Goal: Transaction & Acquisition: Purchase product/service

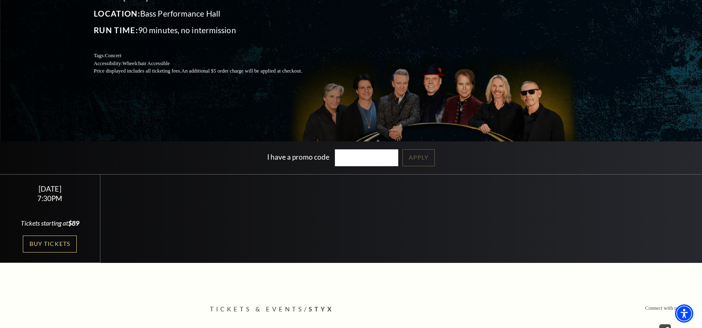
scroll to position [103, 0]
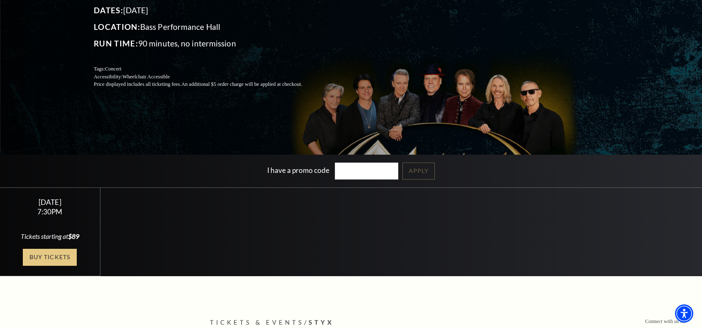
click at [49, 258] on link "Buy Tickets" at bounding box center [50, 257] width 54 height 17
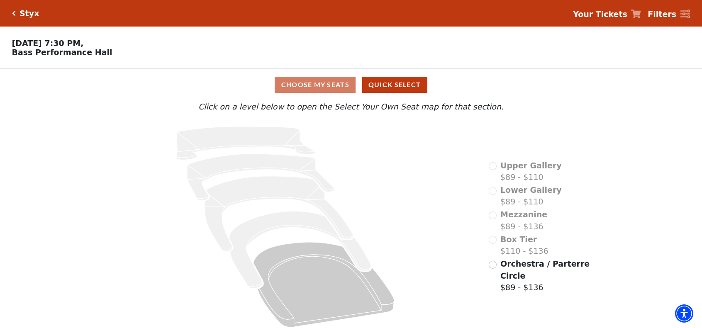
scroll to position [8, 0]
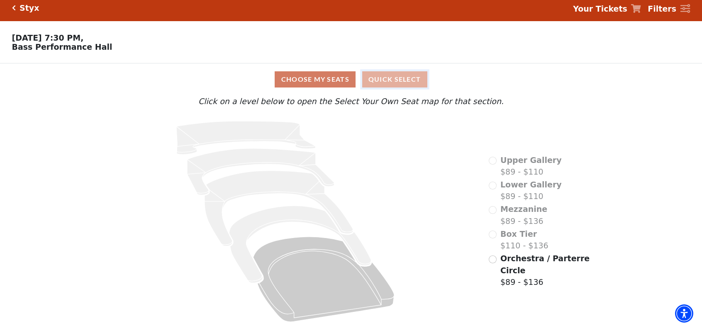
click at [381, 79] on button "Quick Select" at bounding box center [394, 79] width 65 height 16
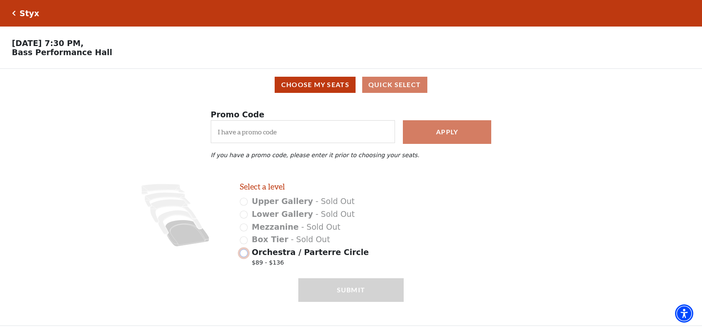
click at [245, 257] on input "Orchestra / Parterre Circle $89 - $136" at bounding box center [244, 253] width 8 height 8
radio input "true"
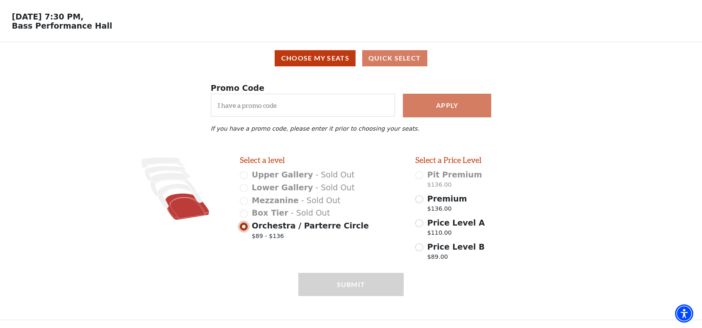
scroll to position [30, 0]
click at [183, 212] on icon at bounding box center [188, 206] width 44 height 27
click at [422, 248] on input "Price Level B $89.00" at bounding box center [419, 248] width 8 height 8
radio input "true"
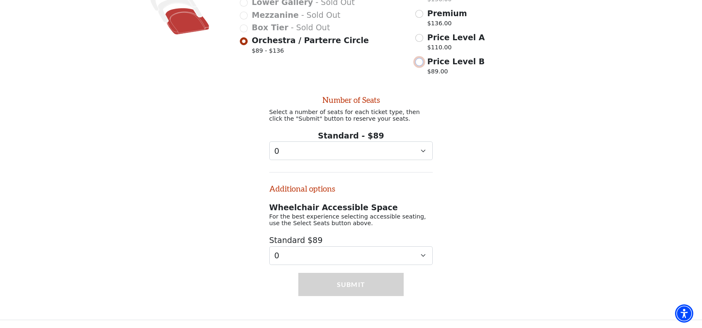
scroll to position [221, 0]
click at [422, 248] on select "0 1 2 3 4" at bounding box center [351, 256] width 164 height 19
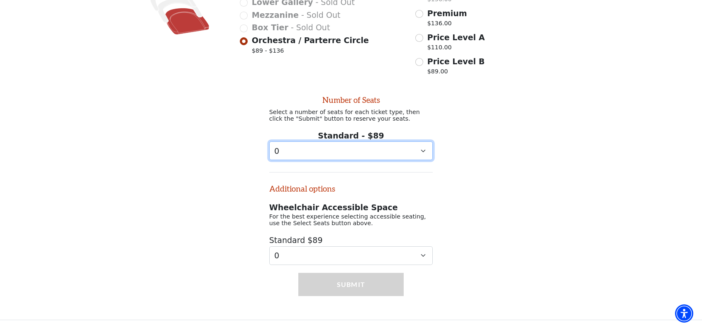
click at [422, 146] on select "0 1 2 3 4 5 6 7 8 9" at bounding box center [351, 151] width 164 height 19
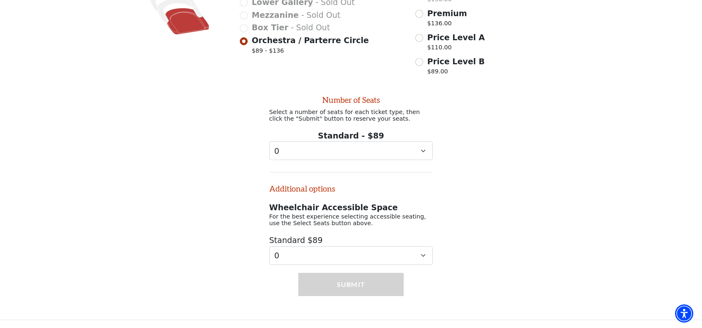
click at [459, 130] on div "Number of Seats Select a number of seats for each ticket type, then click the "…" at bounding box center [351, 173] width 702 height 186
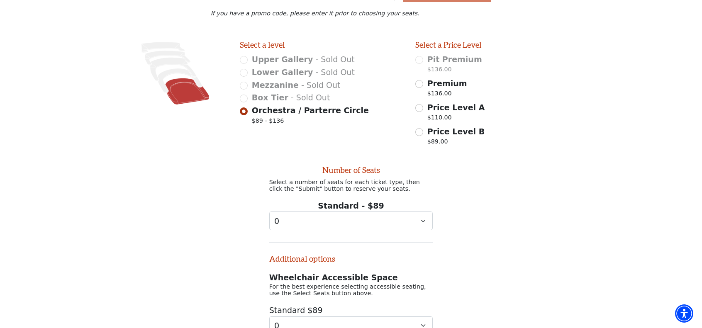
scroll to position [143, 0]
click at [418, 87] on input "Premium $136.00" at bounding box center [419, 83] width 8 height 8
radio input "true"
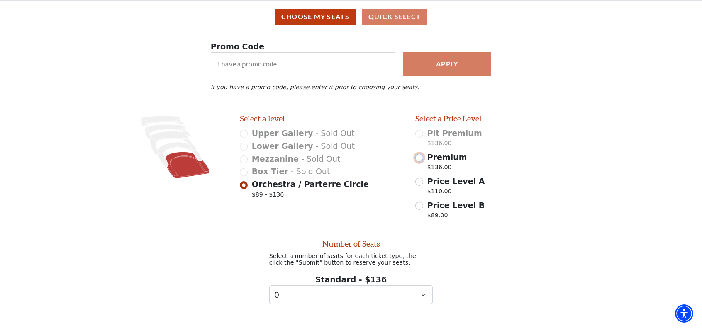
scroll to position [68, 0]
click at [325, 21] on button "Choose My Seats" at bounding box center [315, 17] width 81 height 16
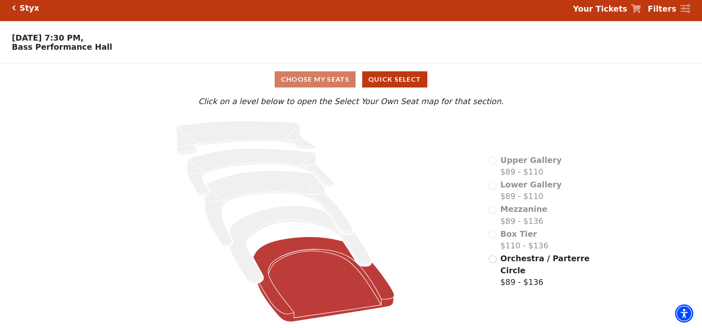
click at [328, 272] on icon at bounding box center [323, 279] width 141 height 85
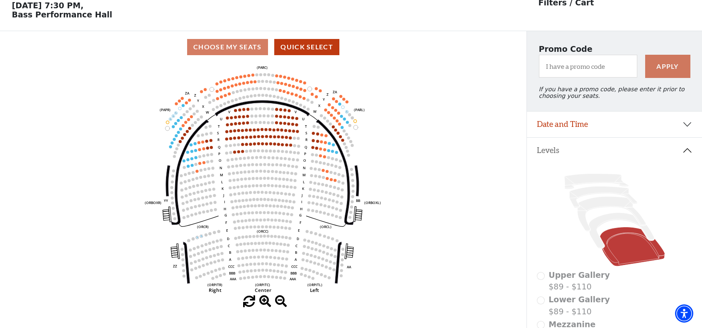
scroll to position [38, 0]
